Goal: Find specific fact: Find contact information

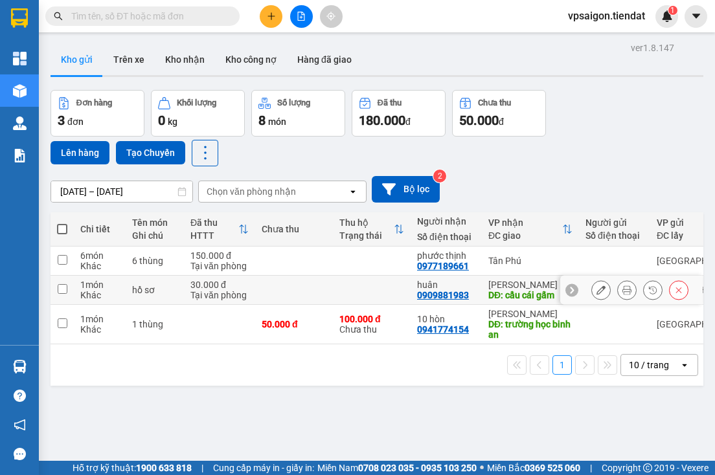
click at [436, 295] on div "0909881983" at bounding box center [443, 295] width 52 height 10
copy div "0909881983"
click at [184, 399] on div "ver 1.8.147 Kho gửi Trên xe Kho nhận Kho công nợ Hàng đã giao Đơn hàng 3 đơn Kh…" at bounding box center [376, 276] width 663 height 475
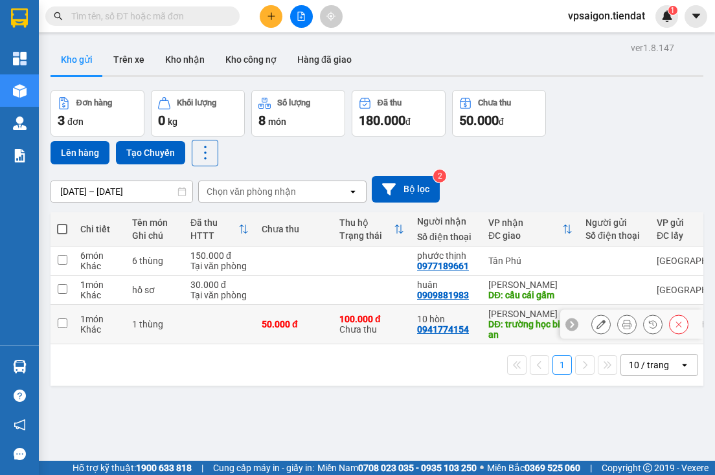
click at [444, 330] on div "0941774154" at bounding box center [443, 329] width 52 height 10
copy div "0941774154"
click at [174, 403] on div "ver 1.8.147 Kho gửi Trên xe Kho nhận Kho công nợ Hàng đã giao Đơn hàng 3 đơn Kh…" at bounding box center [376, 276] width 663 height 475
click at [163, 400] on div "ver 1.8.147 Kho gửi Trên xe Kho nhận Kho công nợ Hàng đã giao Đơn hàng 3 đơn Kh…" at bounding box center [376, 276] width 663 height 475
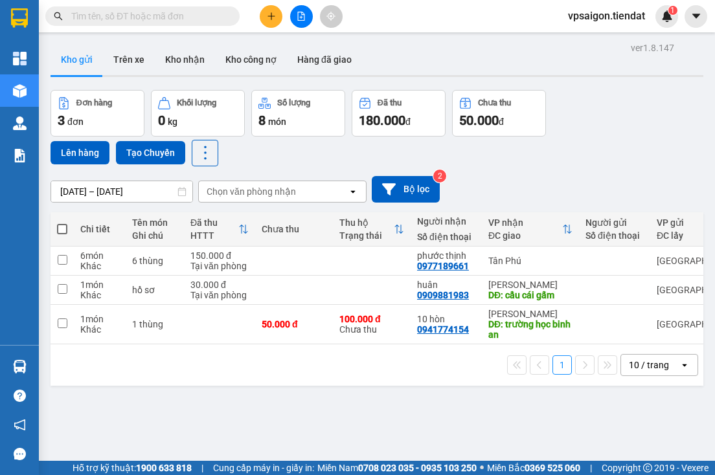
click at [199, 394] on div "ver 1.8.147 Kho gửi Trên xe Kho nhận Kho công nợ Hàng đã giao Đơn hàng 3 đơn Kh…" at bounding box center [376, 276] width 663 height 475
